Goal: Check status: Check status

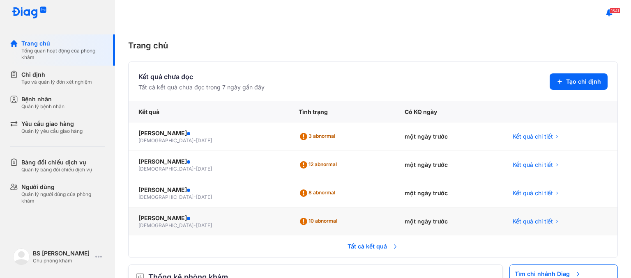
click at [324, 226] on div "10 abnormal" at bounding box center [342, 222] width 106 height 28
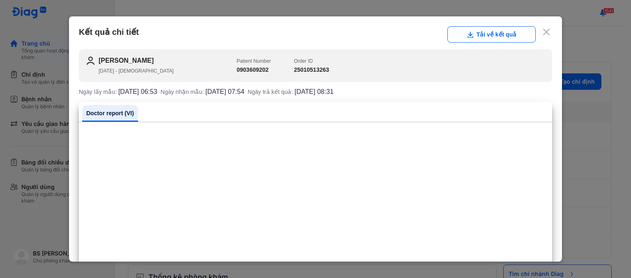
click at [542, 34] on icon at bounding box center [546, 32] width 8 height 8
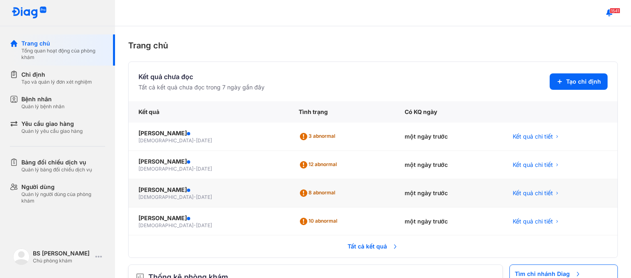
click at [306, 200] on div "8 abnormal" at bounding box center [342, 193] width 106 height 28
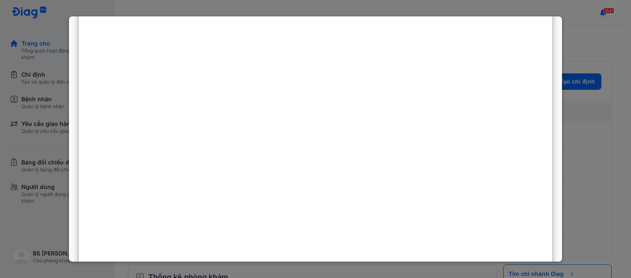
scroll to position [164, 0]
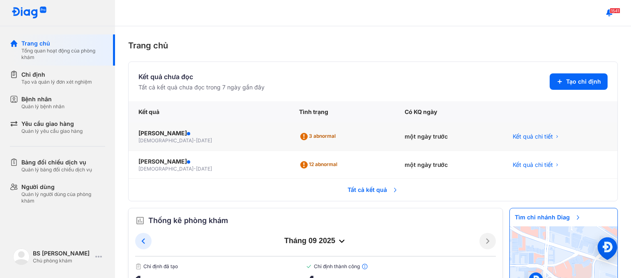
scroll to position [44, 0]
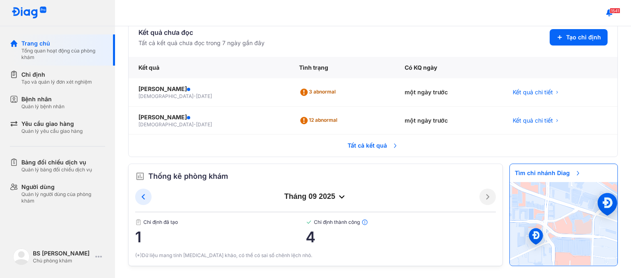
click at [365, 147] on span "Tất cả kết quả" at bounding box center [373, 146] width 61 height 18
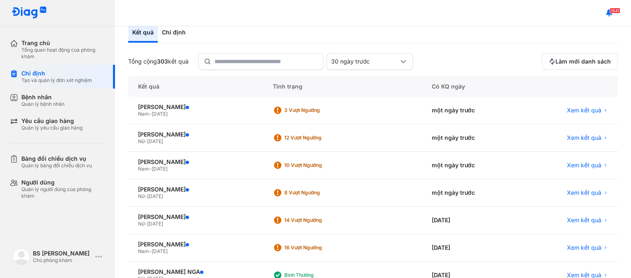
scroll to position [82, 0]
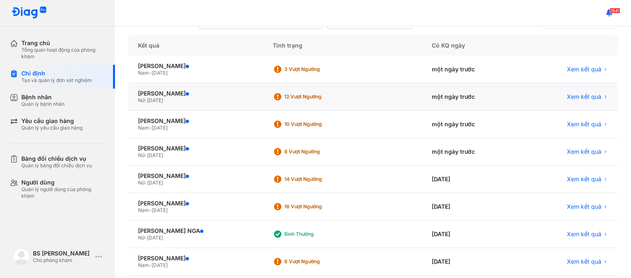
click at [318, 97] on div "12 Vượt ngưỡng" at bounding box center [317, 97] width 66 height 7
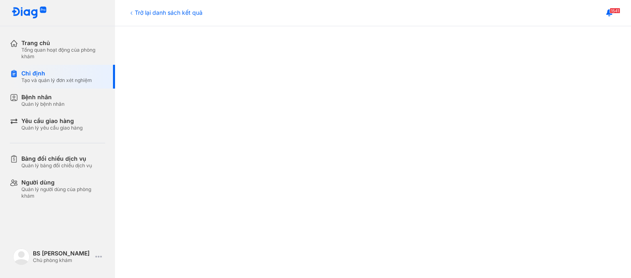
scroll to position [123, 0]
click at [132, 14] on icon at bounding box center [131, 13] width 7 height 7
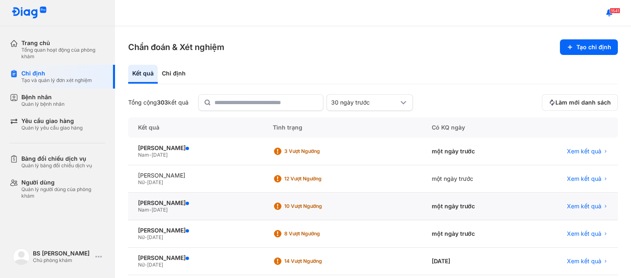
click at [320, 203] on div "10 Vượt ngưỡng" at bounding box center [317, 206] width 66 height 7
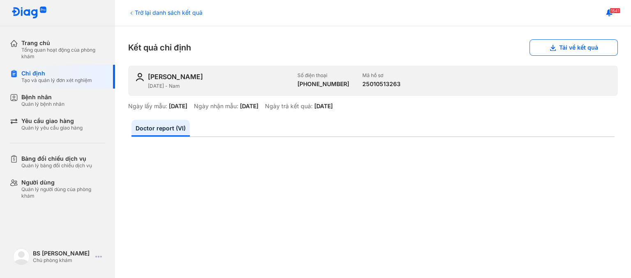
click at [185, 103] on div "[DATE]" at bounding box center [178, 106] width 18 height 7
drag, startPoint x: 193, startPoint y: 102, endPoint x: 198, endPoint y: 101, distance: 4.3
click at [187, 103] on div "[DATE]" at bounding box center [178, 106] width 18 height 7
click at [243, 99] on div "[PERSON_NAME] [DATE] - Nam Số điện thoại [PHONE_NUMBER] Mã hồ sơ 25010513263 Ng…" at bounding box center [373, 88] width 490 height 44
click at [258, 103] on div "[DATE]" at bounding box center [249, 106] width 18 height 7
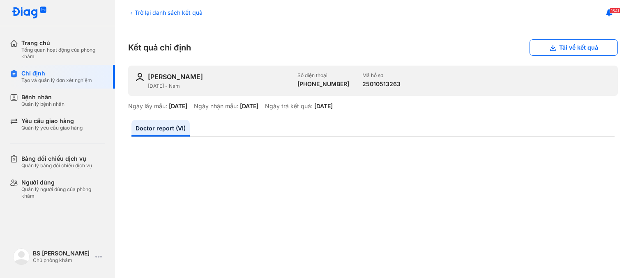
click at [182, 128] on link "Doctor report (VI)" at bounding box center [160, 128] width 58 height 17
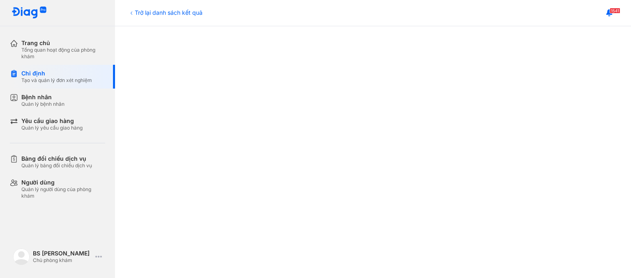
scroll to position [164, 0]
